Goal: Find specific page/section: Find specific page/section

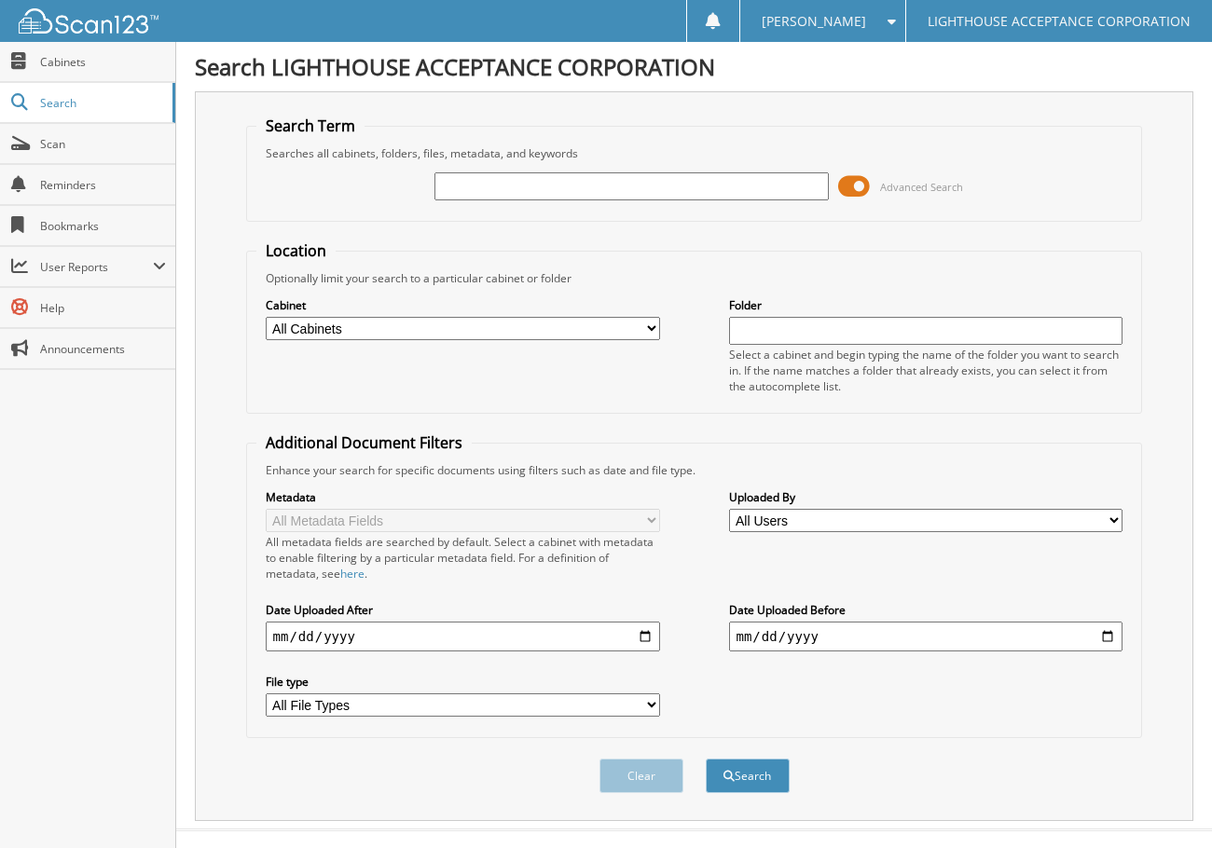
click at [766, 186] on input "text" at bounding box center [631, 186] width 394 height 28
type input "7830"
click at [706, 759] on button "Search" at bounding box center [748, 776] width 84 height 34
click at [851, 185] on span at bounding box center [854, 186] width 32 height 28
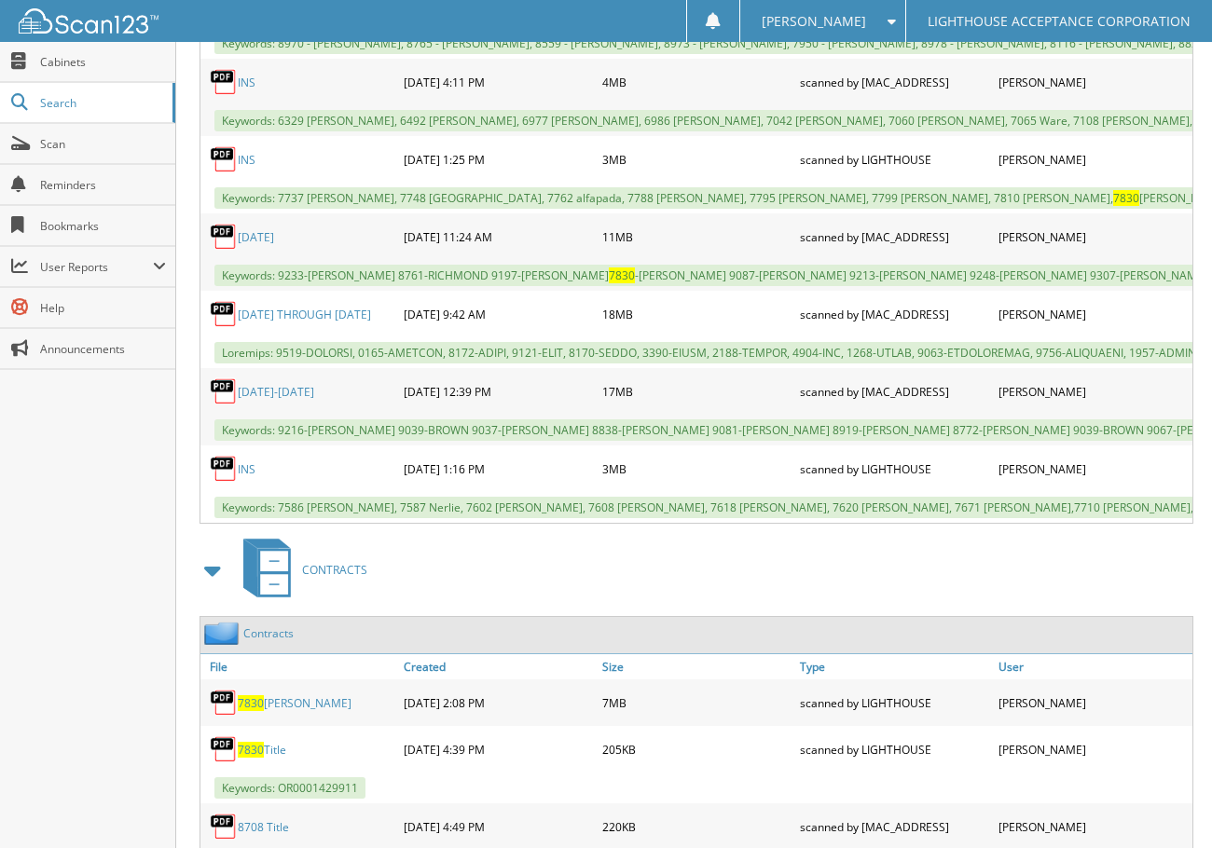
scroll to position [1025, 0]
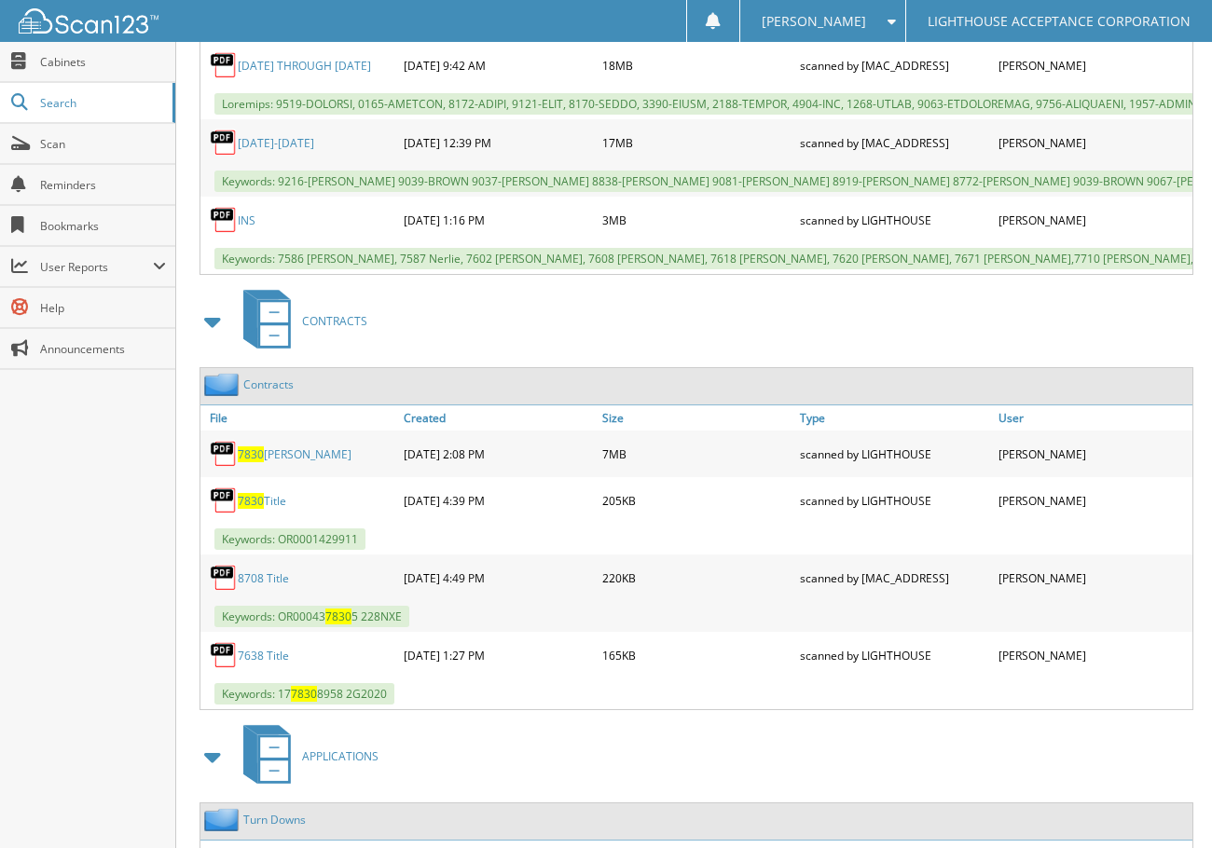
click at [328, 462] on link "7830 Niebuhr Johnathan" at bounding box center [295, 455] width 114 height 16
